Goal: Task Accomplishment & Management: Manage account settings

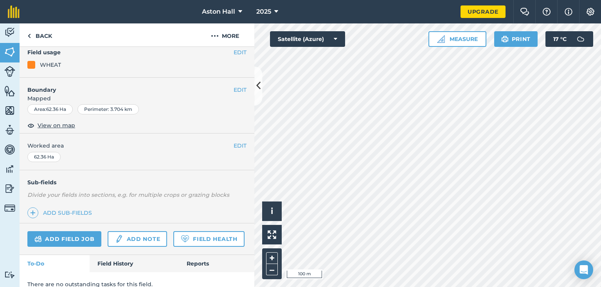
scroll to position [94, 0]
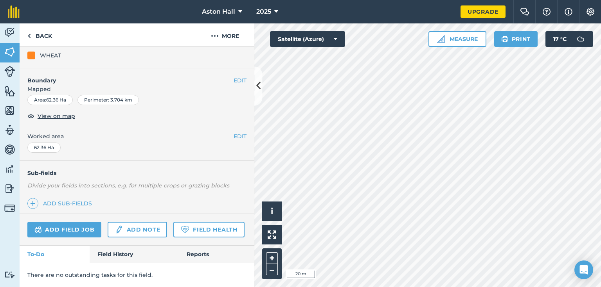
click at [228, 110] on div "Activity Fields Livestock Features Maps Team Vehicles Data Reporting Billing Tu…" at bounding box center [300, 155] width 601 height 264
click at [43, 36] on link "Back" at bounding box center [40, 34] width 40 height 23
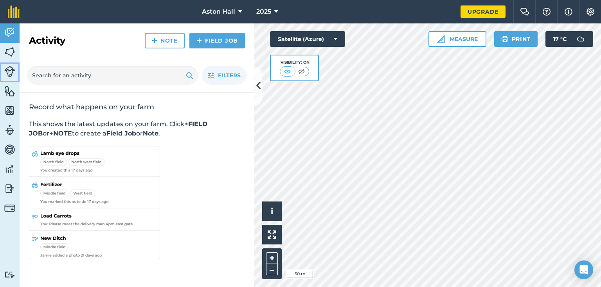
click at [11, 73] on img at bounding box center [9, 71] width 11 height 11
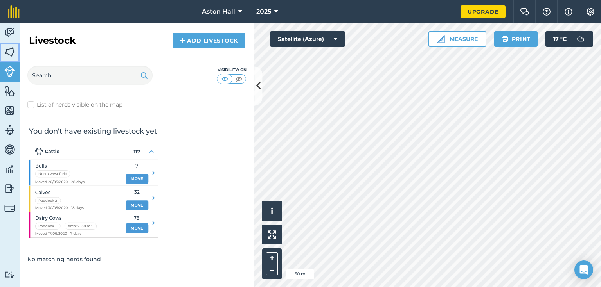
click at [11, 50] on img at bounding box center [9, 52] width 11 height 12
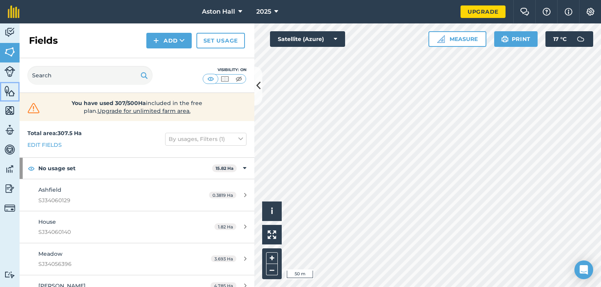
click at [12, 92] on img at bounding box center [9, 91] width 11 height 12
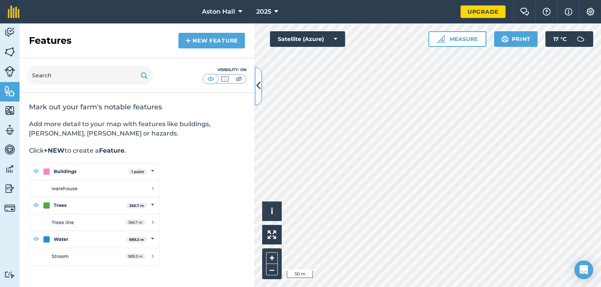
click at [258, 89] on icon at bounding box center [258, 86] width 4 height 14
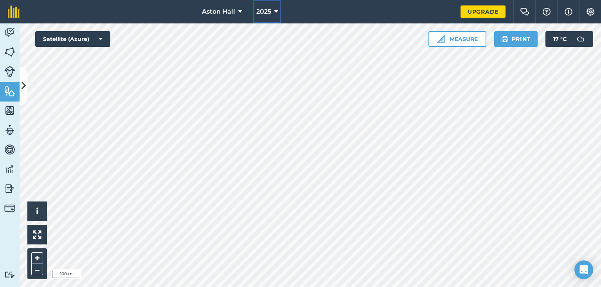
click at [276, 11] on icon at bounding box center [276, 11] width 4 height 9
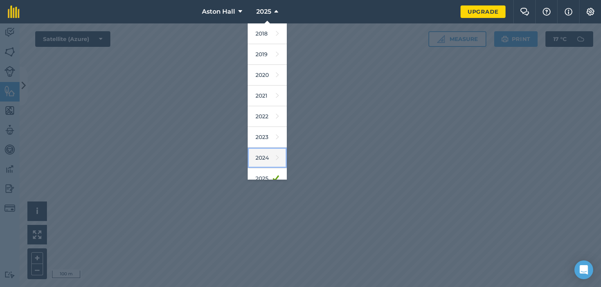
click at [270, 162] on link "2024" at bounding box center [267, 158] width 39 height 21
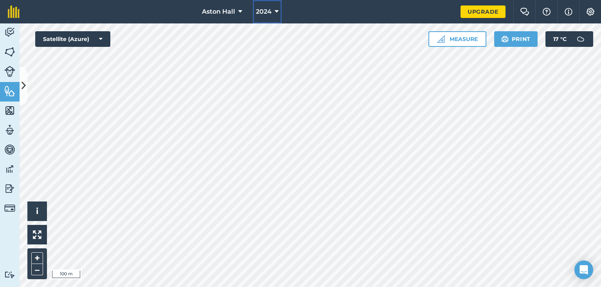
click at [273, 11] on button "2024" at bounding box center [267, 11] width 29 height 23
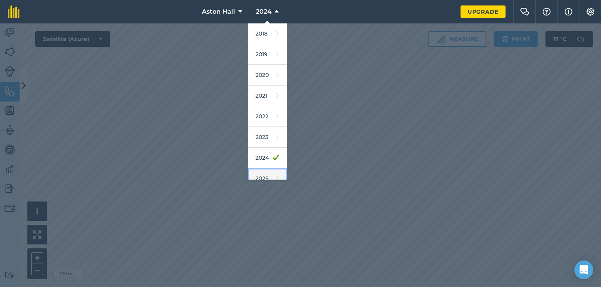
click at [266, 175] on link "2025" at bounding box center [267, 179] width 39 height 21
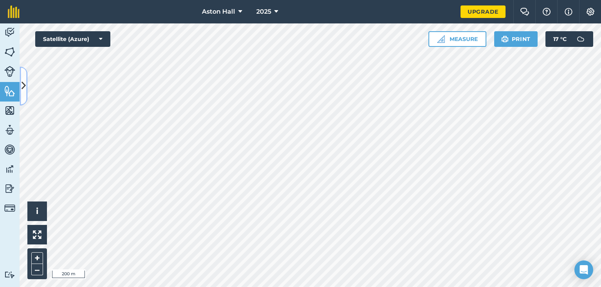
click at [25, 82] on icon at bounding box center [24, 86] width 4 height 14
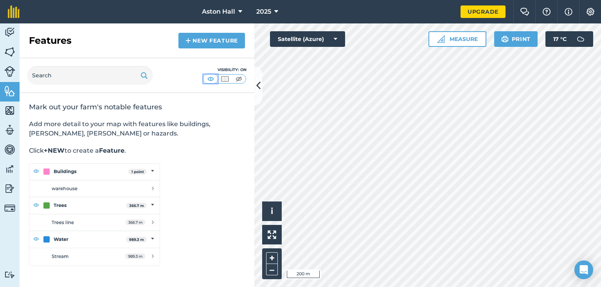
click at [212, 79] on img at bounding box center [211, 79] width 10 height 8
click at [589, 12] on img at bounding box center [589, 12] width 9 height 8
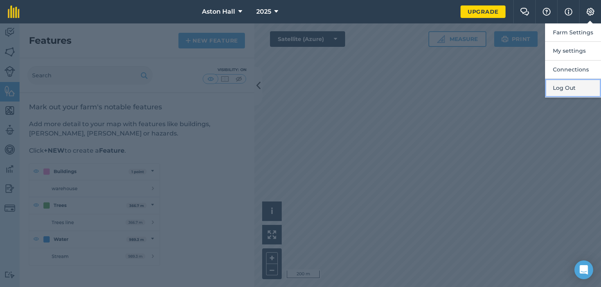
click at [568, 89] on button "Log Out" at bounding box center [573, 88] width 56 height 18
